Goal: Task Accomplishment & Management: Use online tool/utility

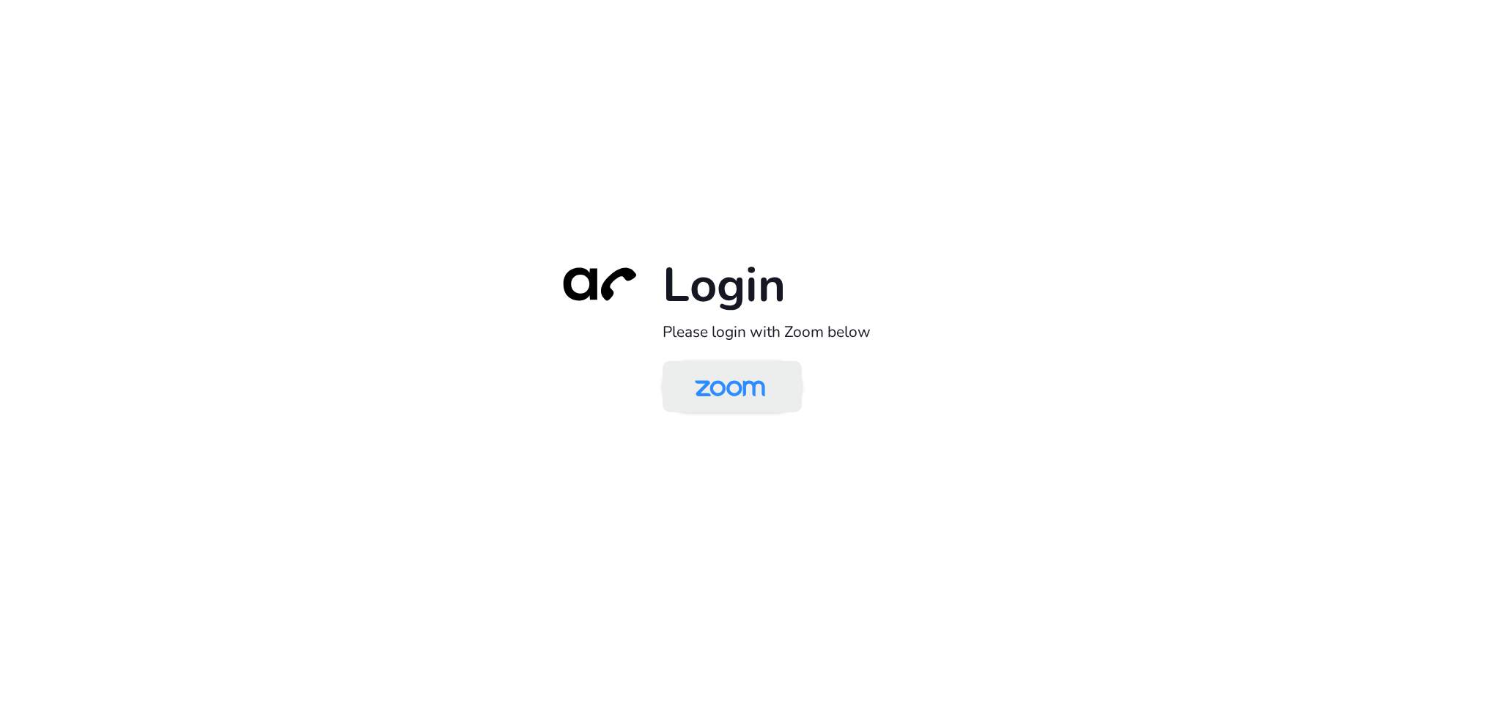
click at [698, 396] on img at bounding box center [729, 388] width 101 height 48
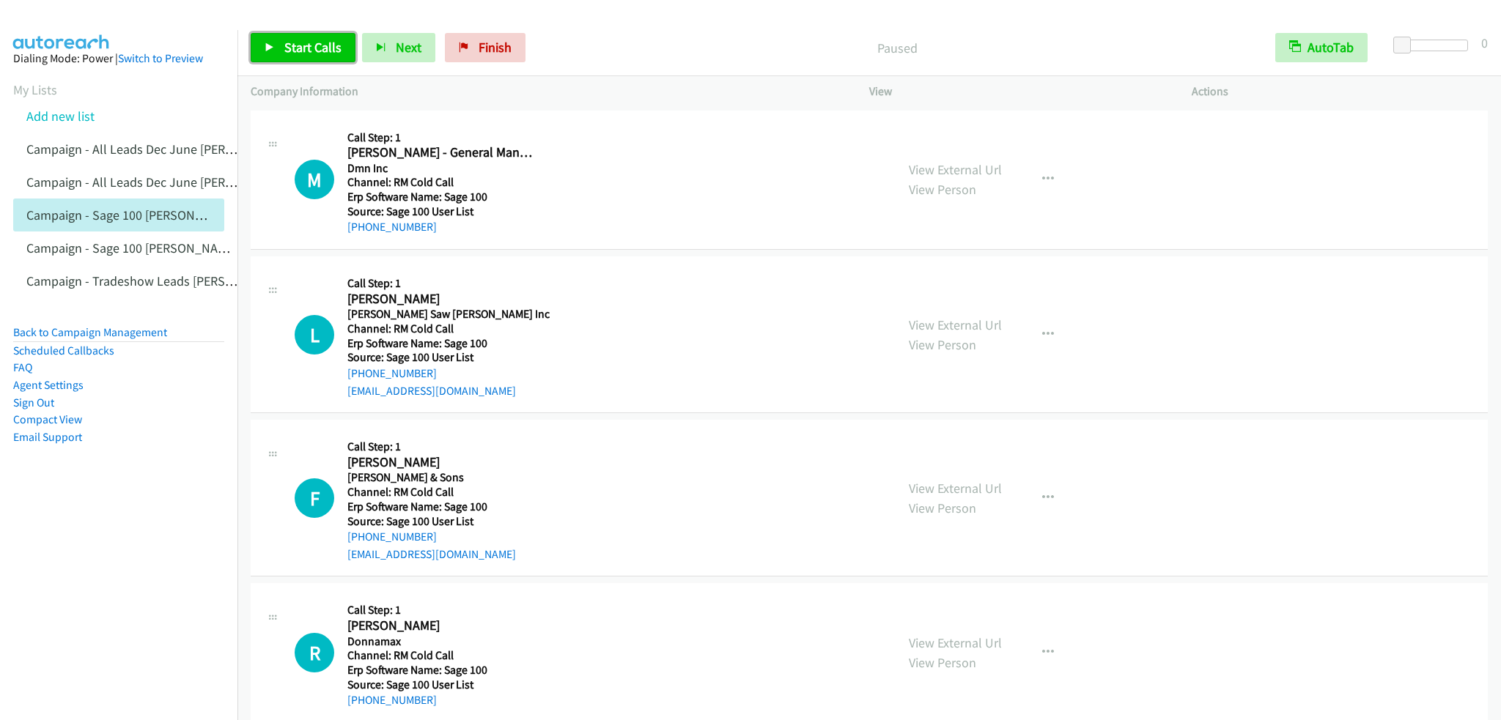
click at [314, 43] on span "Start Calls" at bounding box center [312, 47] width 57 height 17
